Goal: Task Accomplishment & Management: Use online tool/utility

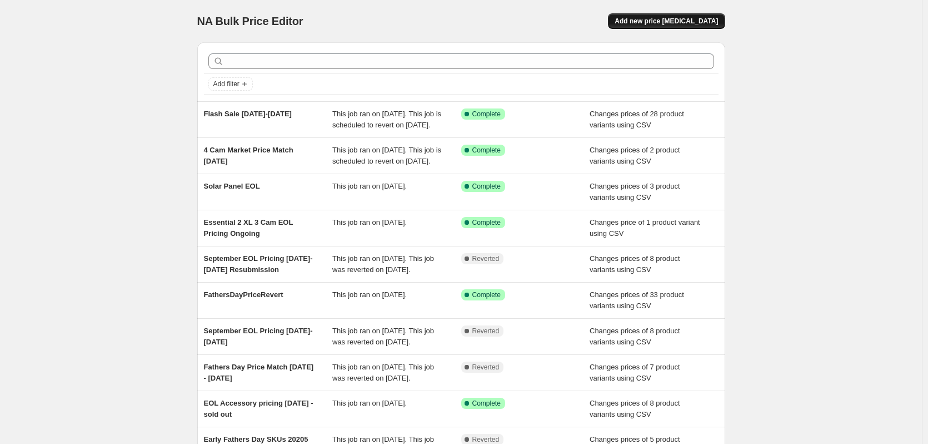
click at [664, 23] on span "Add new price [MEDICAL_DATA]" at bounding box center [666, 21] width 103 height 9
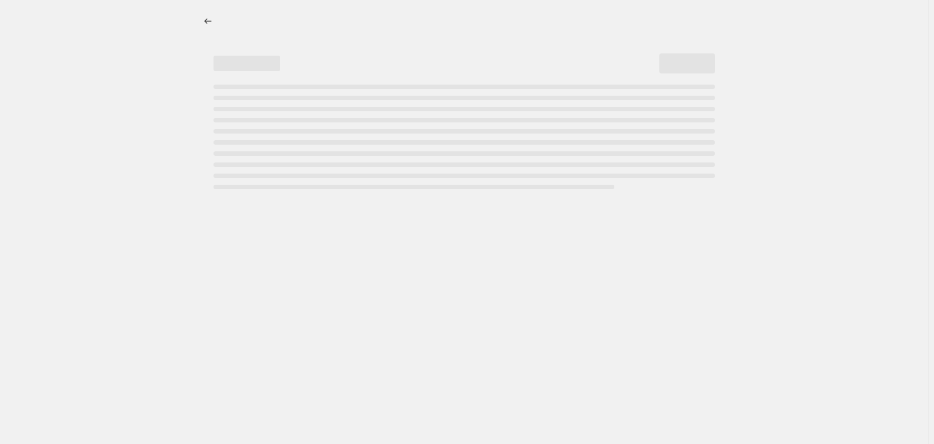
select select "percentage"
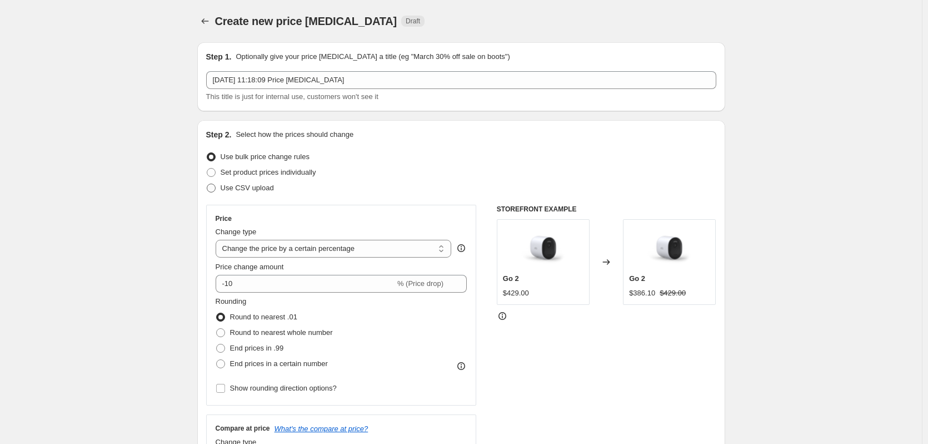
click at [254, 190] on span "Use CSV upload" at bounding box center [247, 187] width 53 height 8
click at [207, 184] on input "Use CSV upload" at bounding box center [207, 183] width 1 height 1
radio input "true"
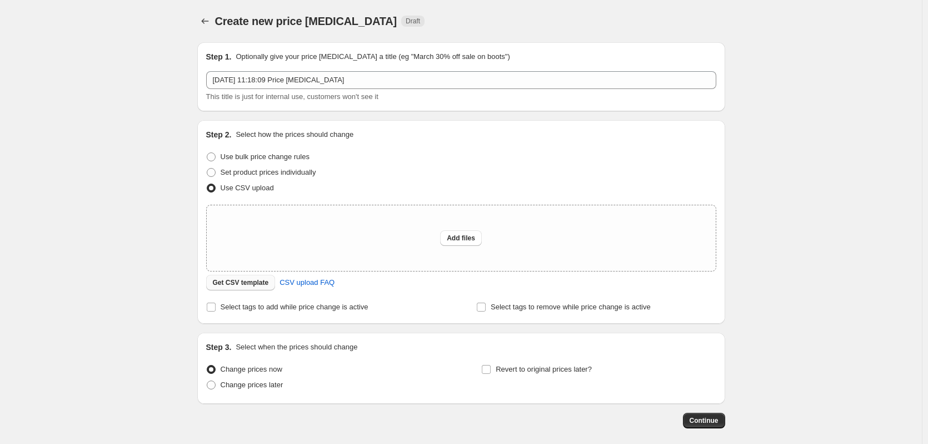
click at [243, 282] on span "Get CSV template" at bounding box center [241, 282] width 56 height 9
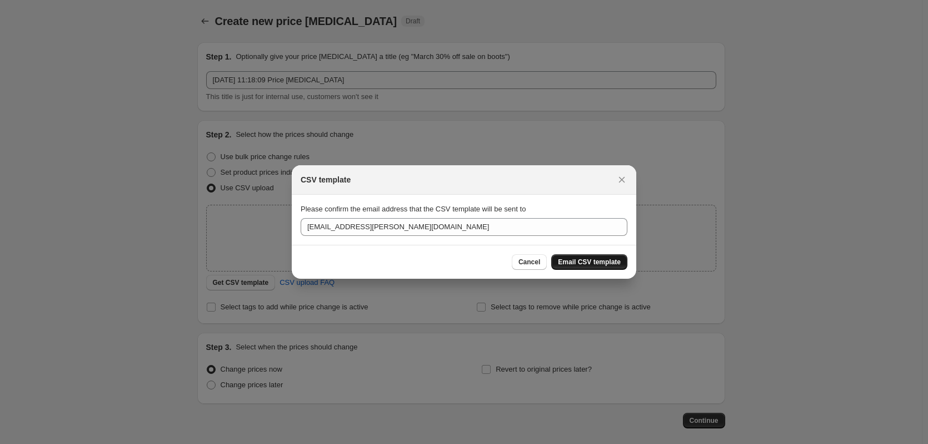
click at [576, 266] on span "Email CSV template" at bounding box center [589, 261] width 63 height 9
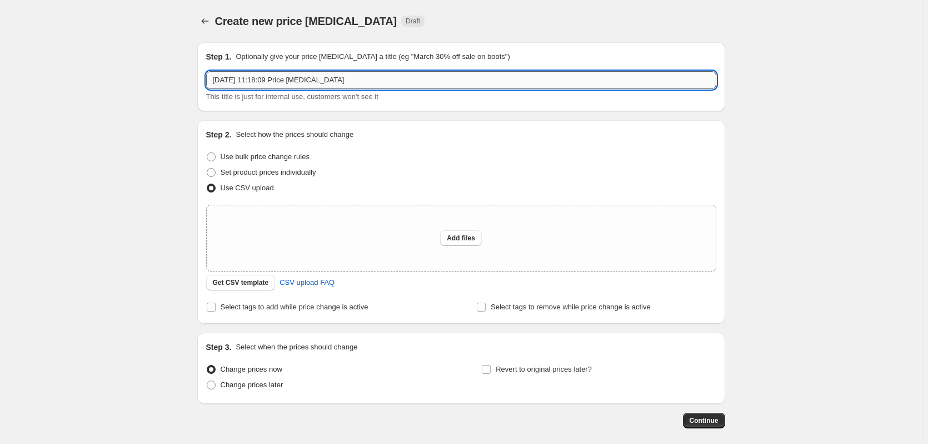
click at [321, 83] on input "[DATE] 11:18:09 Price [MEDICAL_DATA]" at bounding box center [461, 80] width 510 height 18
click at [260, 81] on input "[DATE] 11:18:09 Price [MEDICAL_DATA]" at bounding box center [461, 80] width 510 height 18
click at [260, 80] on input "[DATE] 11:18:09 Price [MEDICAL_DATA]" at bounding box center [461, 80] width 510 height 18
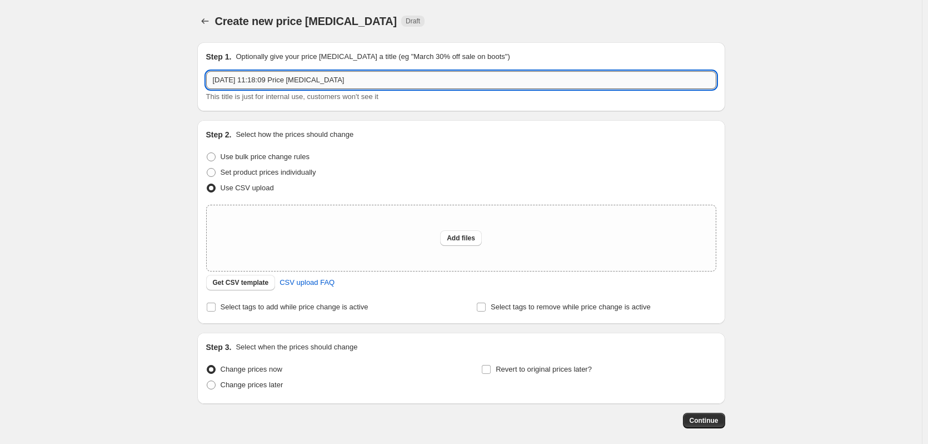
click at [260, 80] on input "[DATE] 11:18:09 Price [MEDICAL_DATA]" at bounding box center [461, 80] width 510 height 18
type input "EOL SKU Price Change Q3-Q4 2025"
click at [456, 238] on span "Add files" at bounding box center [461, 237] width 28 height 9
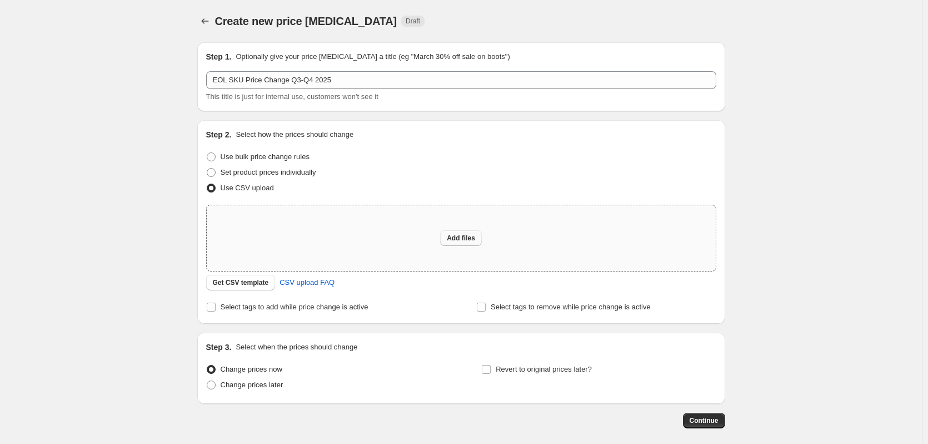
type input "C:\fakepath\EOLPricingQ3Q42025.csv"
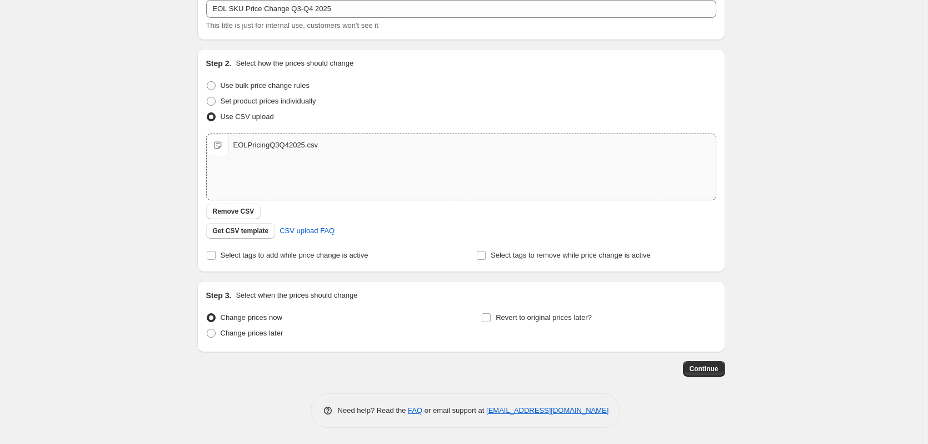
scroll to position [72, 0]
click at [261, 330] on span "Change prices later" at bounding box center [252, 332] width 63 height 8
click at [207, 329] on input "Change prices later" at bounding box center [207, 328] width 1 height 1
radio input "true"
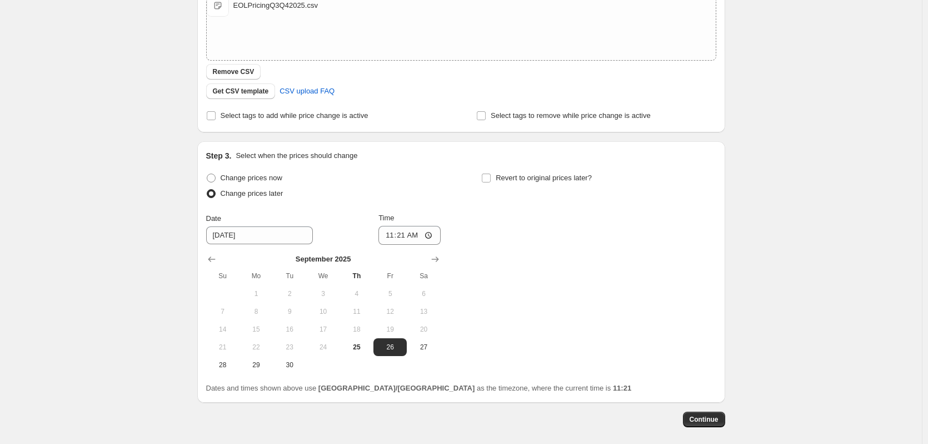
scroll to position [238, 0]
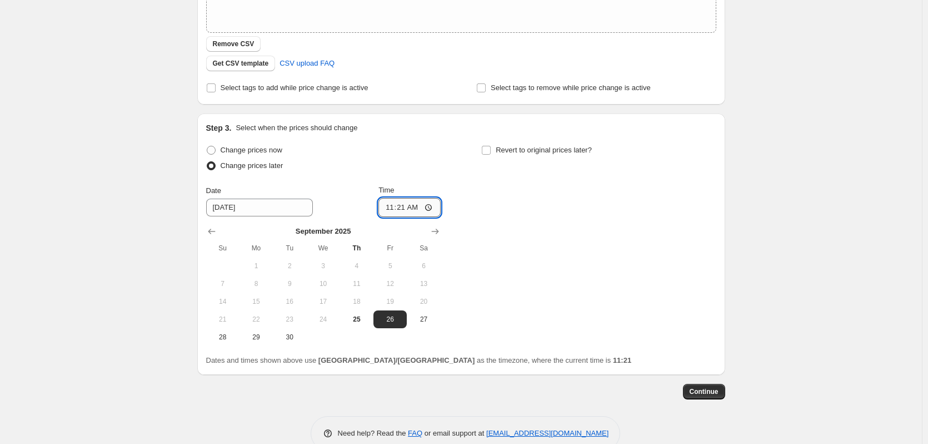
click at [394, 206] on input "11:21" at bounding box center [410, 207] width 62 height 19
type input "00:00"
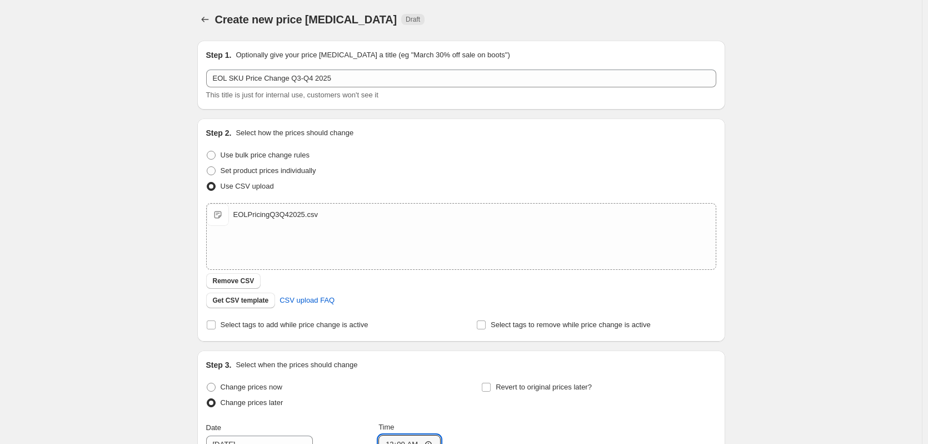
scroll to position [0, 0]
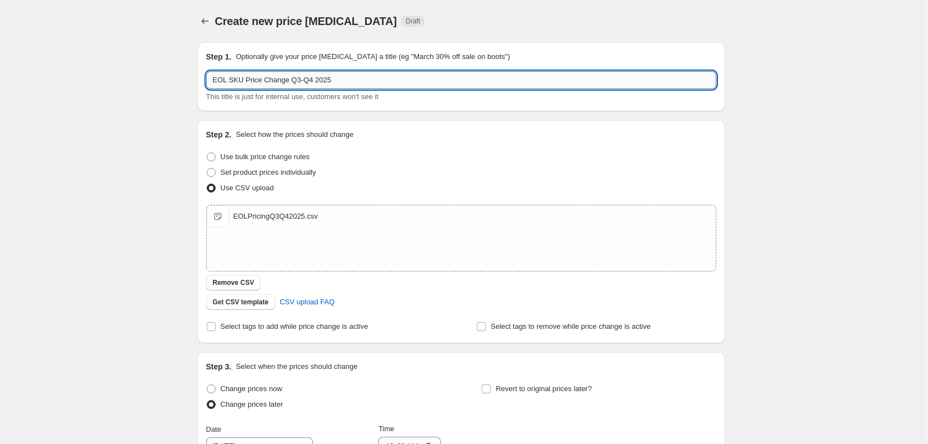
drag, startPoint x: 309, startPoint y: 80, endPoint x: 291, endPoint y: 79, distance: 17.8
click at [291, 79] on input "EOL SKU Price Change Q3-Q4 2025" at bounding box center [461, 80] width 510 height 18
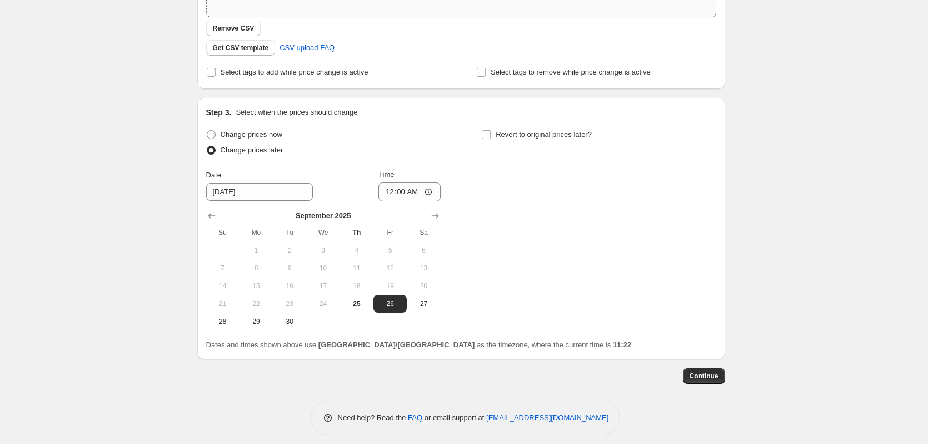
scroll to position [262, 0]
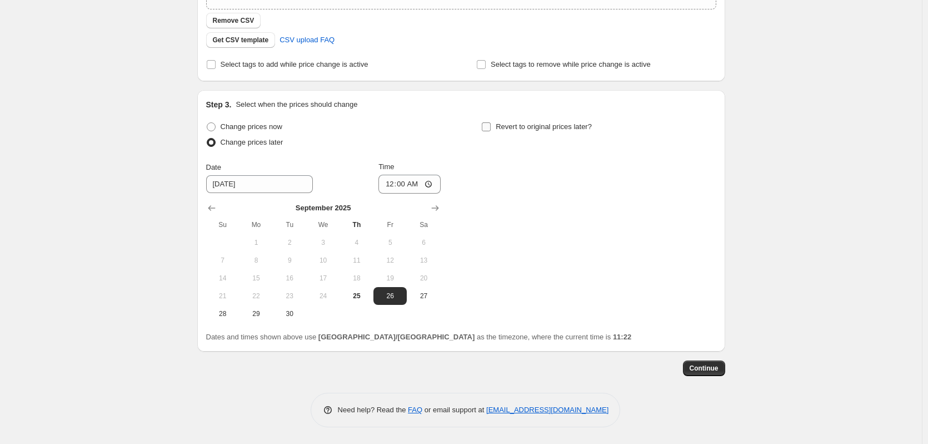
type input "EOL SKU Price Change [DATE] - [DATE]"
click at [491, 123] on input "Revert to original prices later?" at bounding box center [486, 126] width 9 height 9
checkbox input "true"
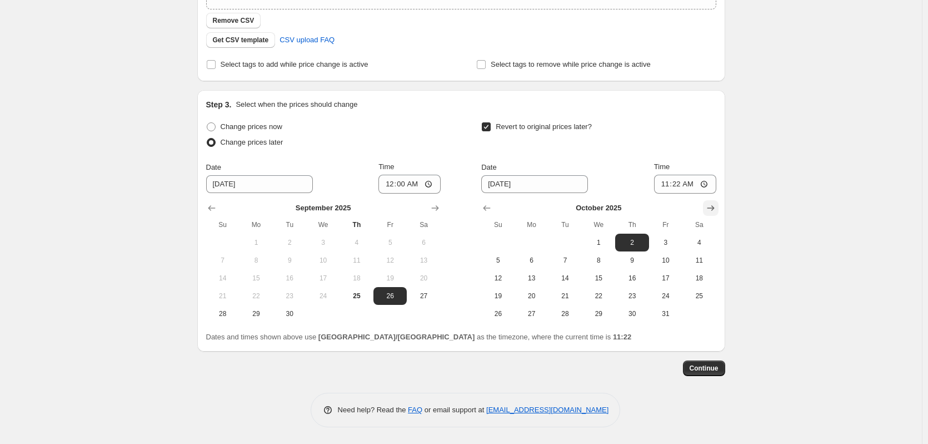
click at [717, 204] on icon "Show next month, November 2025" at bounding box center [710, 207] width 11 height 11
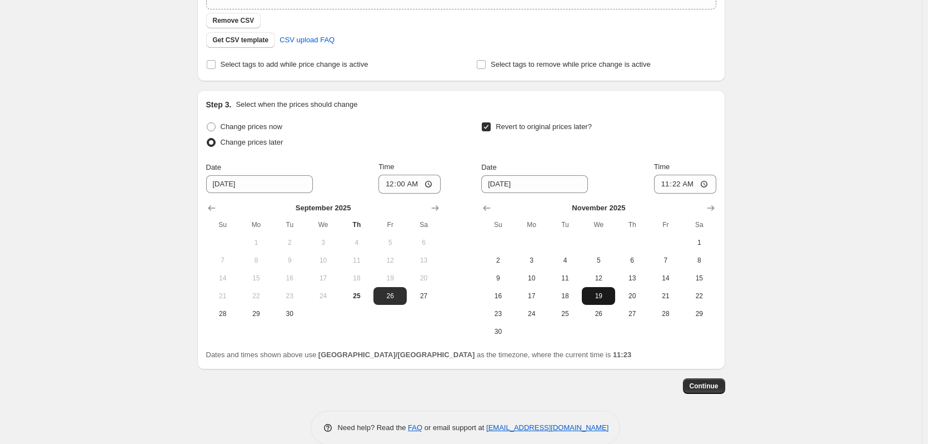
click at [615, 296] on button "19" at bounding box center [598, 296] width 33 height 18
type input "[DATE]"
click at [678, 185] on input "11:22" at bounding box center [685, 184] width 62 height 19
type input "23:59"
click at [657, 386] on div "Continue" at bounding box center [461, 386] width 528 height 16
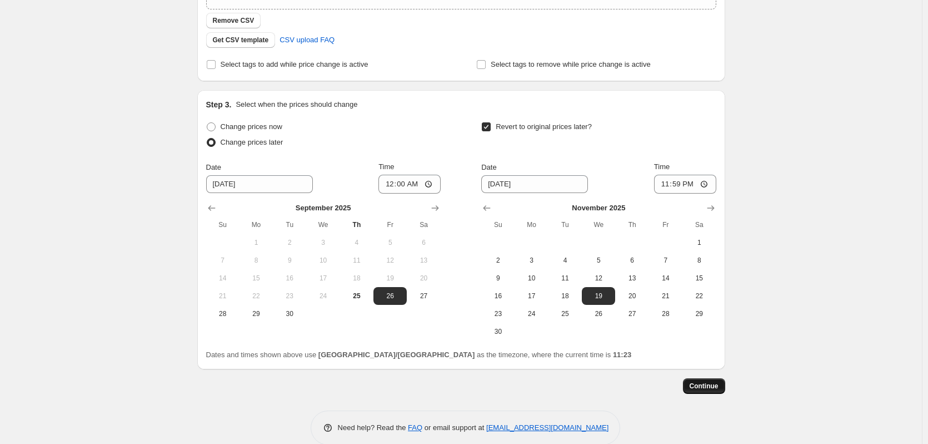
click at [712, 386] on span "Continue" at bounding box center [704, 385] width 29 height 9
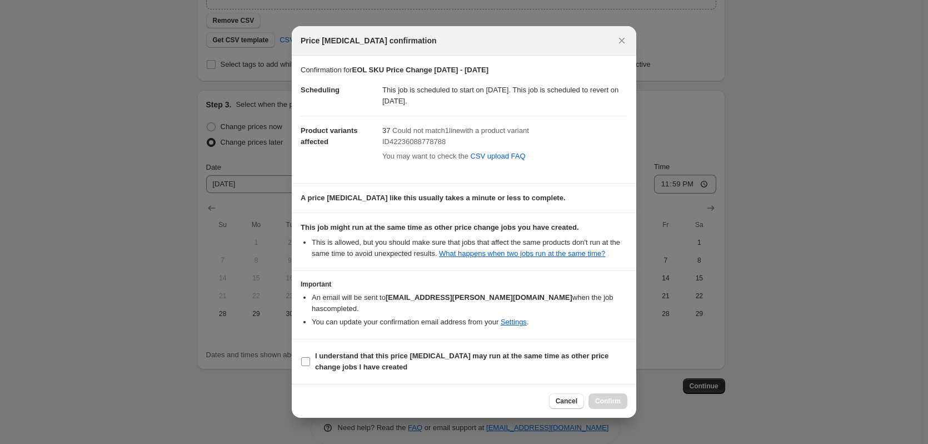
click at [528, 359] on span "I understand that this price [MEDICAL_DATA] may run at the same time as other p…" at bounding box center [471, 361] width 312 height 22
click at [310, 359] on input "I understand that this price [MEDICAL_DATA] may run at the same time as other p…" at bounding box center [305, 361] width 9 height 9
checkbox input "true"
click at [604, 396] on span "Confirm" at bounding box center [608, 400] width 26 height 9
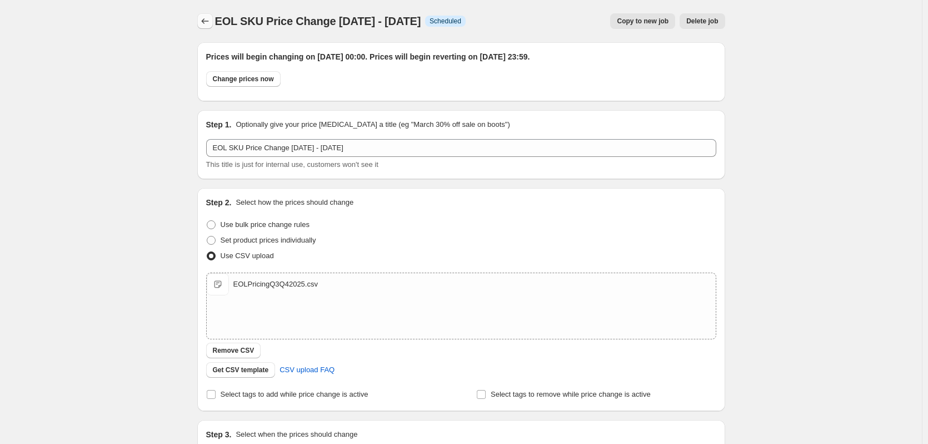
click at [211, 22] on icon "Price change jobs" at bounding box center [205, 21] width 11 height 11
